Goal: Task Accomplishment & Management: Use online tool/utility

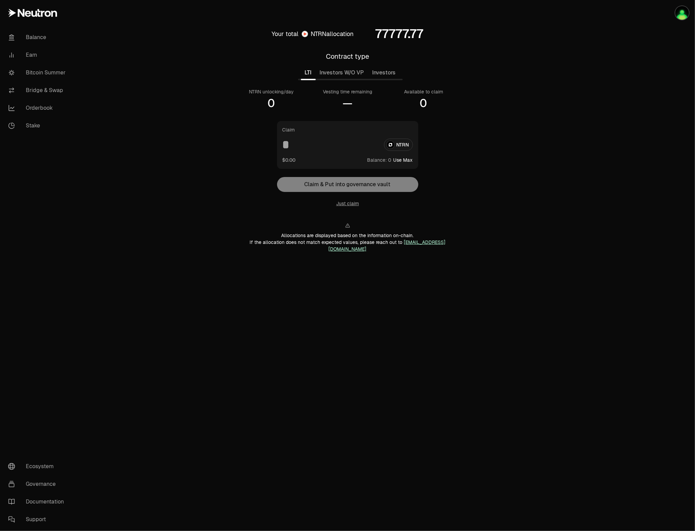
click at [590, 136] on main "Your total NTRN allocation 77777.77 Contract type LTI Investors W/O VP Investor…" at bounding box center [385, 148] width 619 height 296
click at [341, 74] on button "Investors W/O VP" at bounding box center [342, 73] width 53 height 14
click at [380, 72] on button "Investors" at bounding box center [385, 73] width 32 height 14
click at [356, 74] on button "Investors W/O VP" at bounding box center [342, 73] width 53 height 14
click at [680, 11] on img "button" at bounding box center [683, 13] width 14 height 14
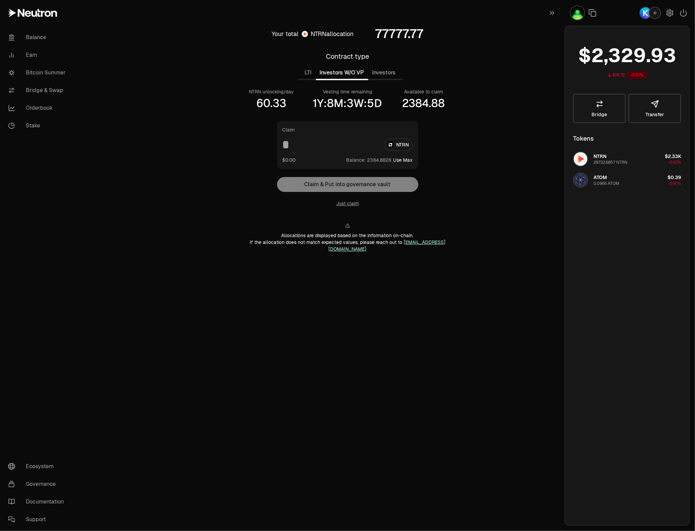
click at [522, 152] on main "Your total NTRN allocation 77777.77 Contract type LTI Investors W/O VP Investor…" at bounding box center [385, 148] width 619 height 296
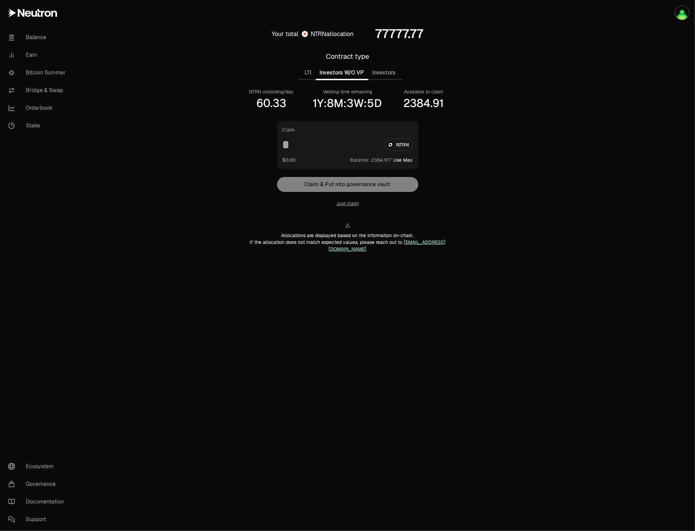
click at [353, 69] on button "Investors W/O VP" at bounding box center [342, 73] width 53 height 14
click at [401, 160] on button "Use Max" at bounding box center [403, 160] width 19 height 7
type input "**********"
click at [353, 203] on button "Just claim" at bounding box center [347, 203] width 23 height 7
click at [384, 76] on button "Investors" at bounding box center [385, 73] width 32 height 14
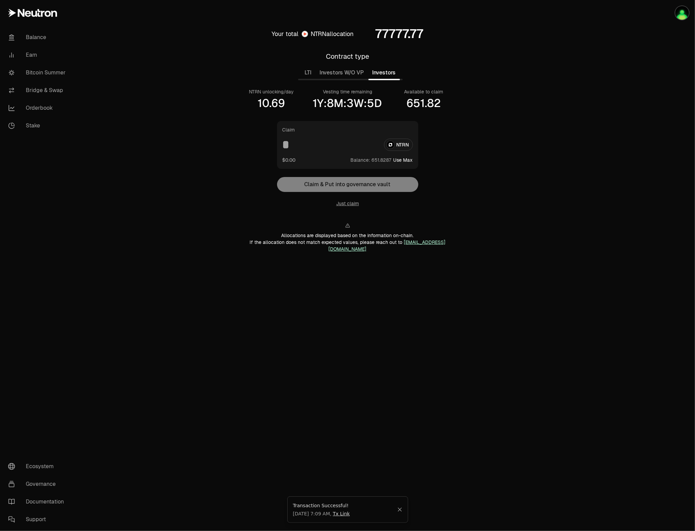
click at [406, 160] on button "Use Max" at bounding box center [403, 160] width 19 height 7
type input "**********"
click at [356, 205] on button "Just claim" at bounding box center [347, 203] width 23 height 7
